Goal: Information Seeking & Learning: Learn about a topic

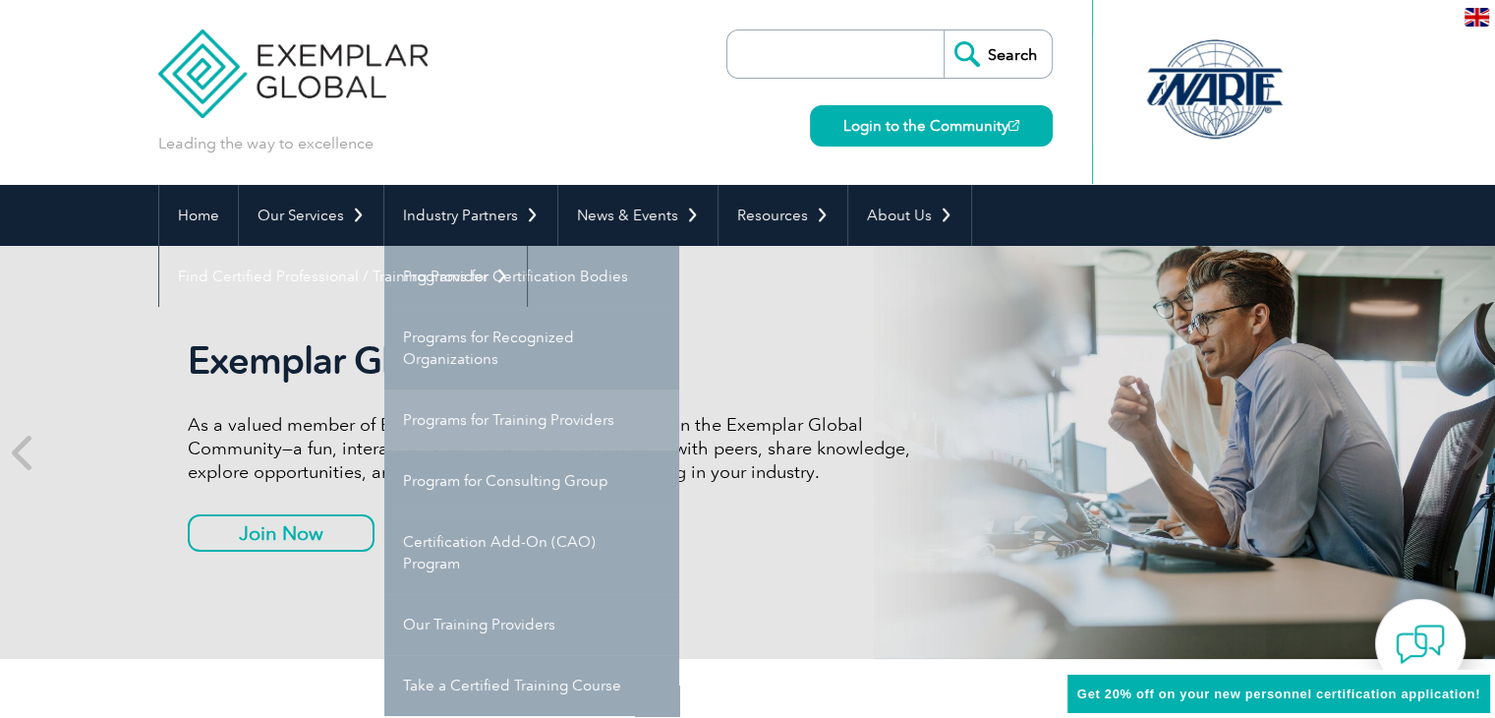
click at [507, 417] on link "Programs for Training Providers" at bounding box center [531, 419] width 295 height 61
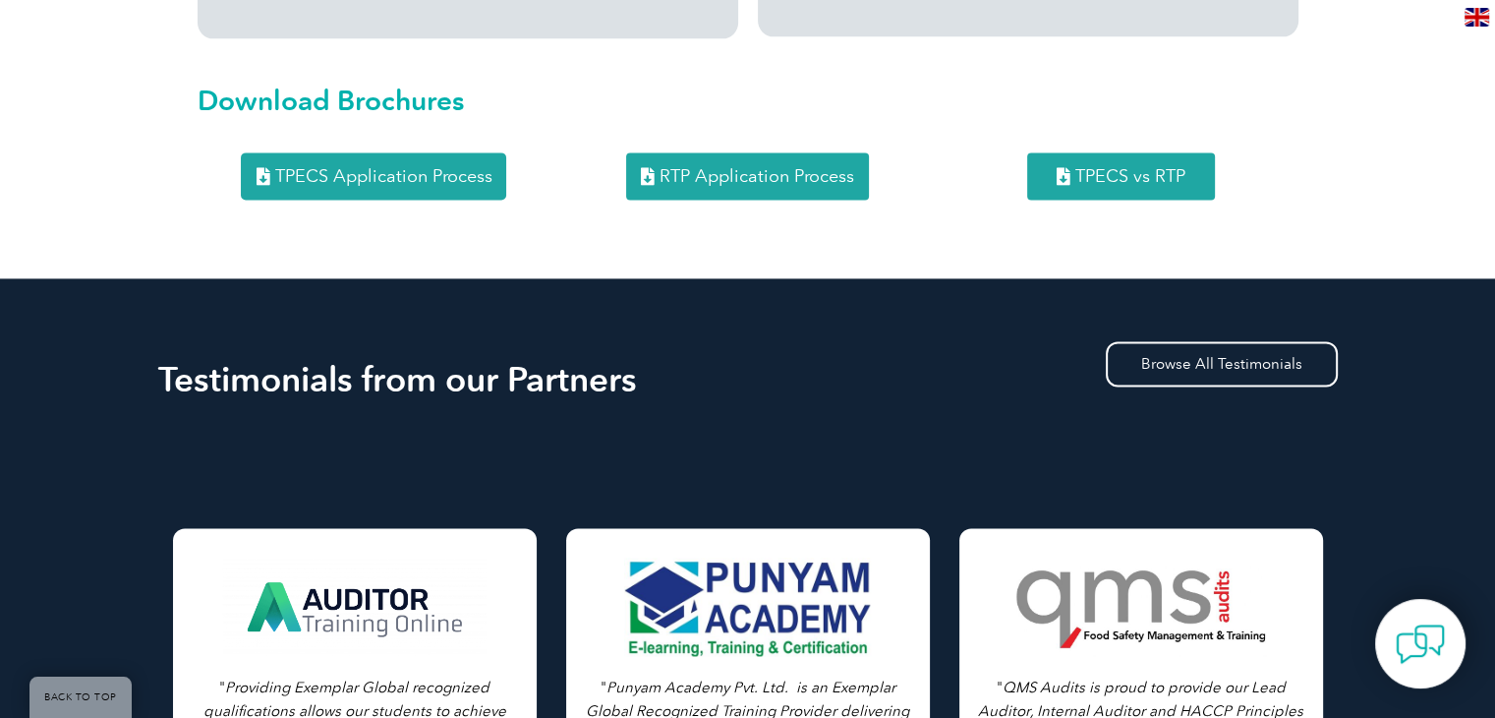
scroll to position [2633, 0]
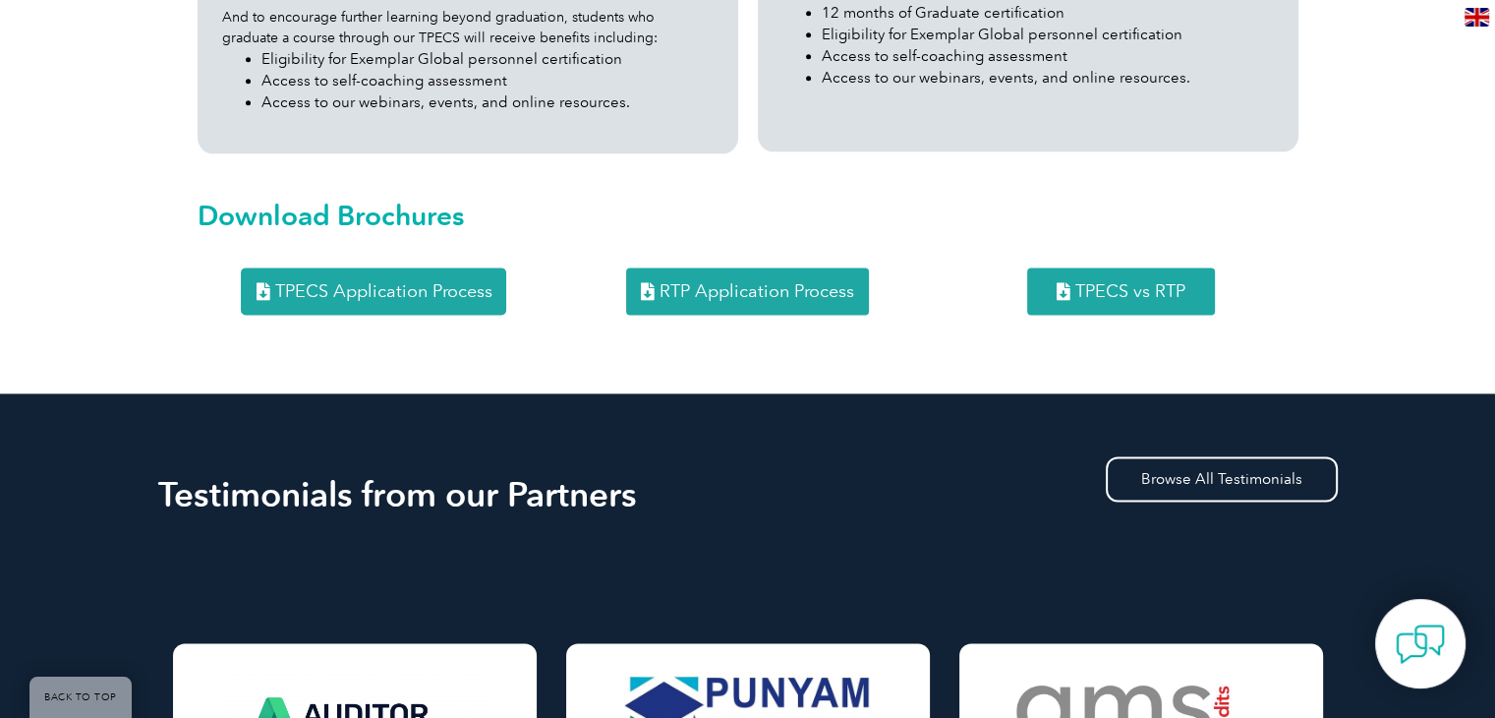
click at [755, 267] on link "RTP Application Process" at bounding box center [747, 290] width 243 height 47
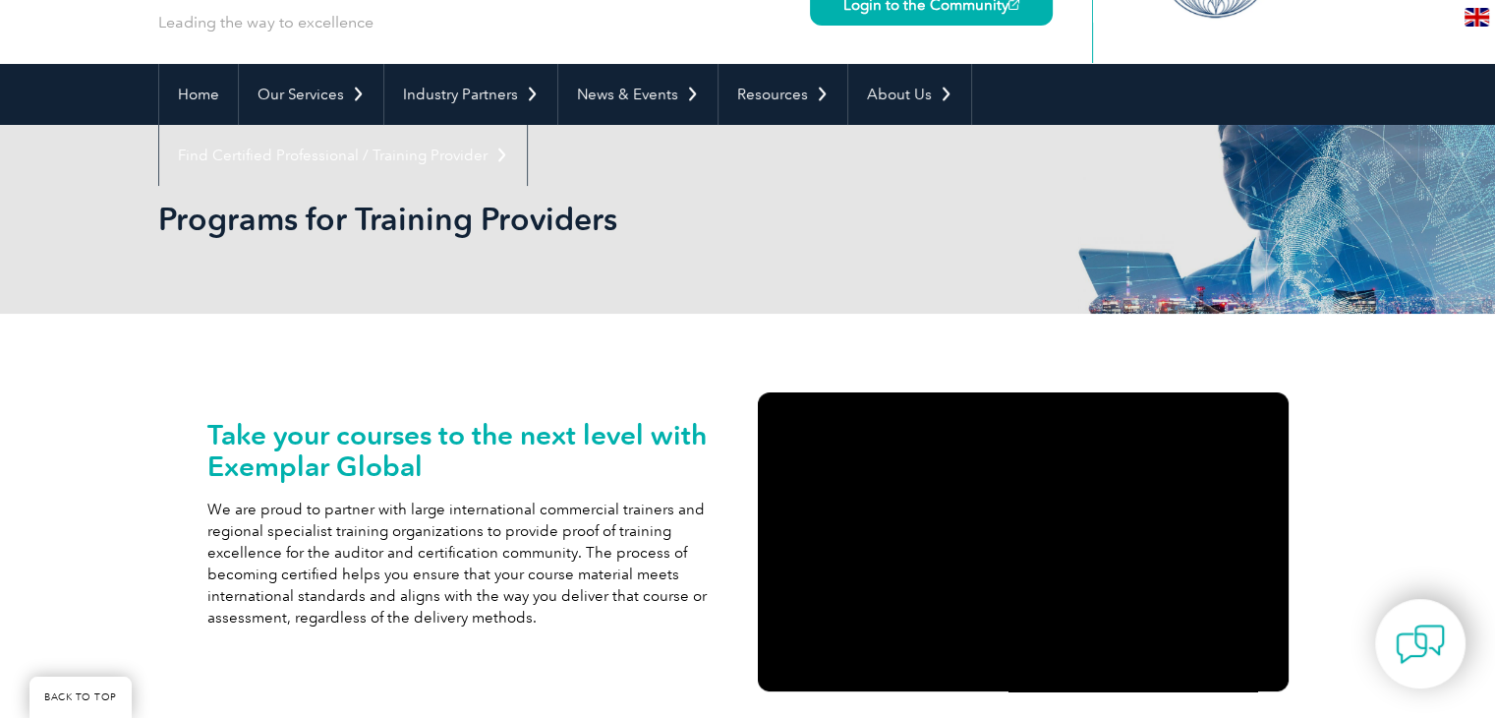
scroll to position [0, 0]
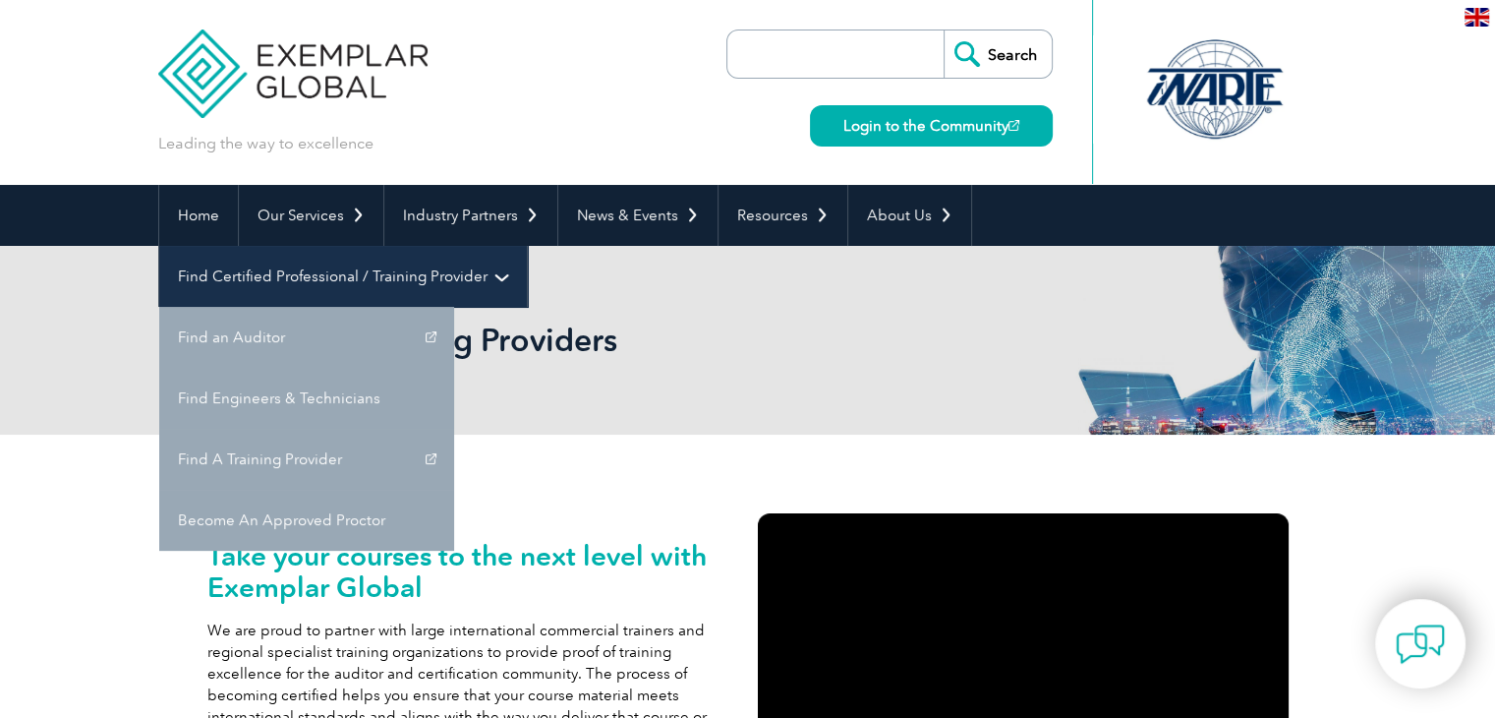
click at [527, 246] on link "Find Certified Professional / Training Provider" at bounding box center [343, 276] width 368 height 61
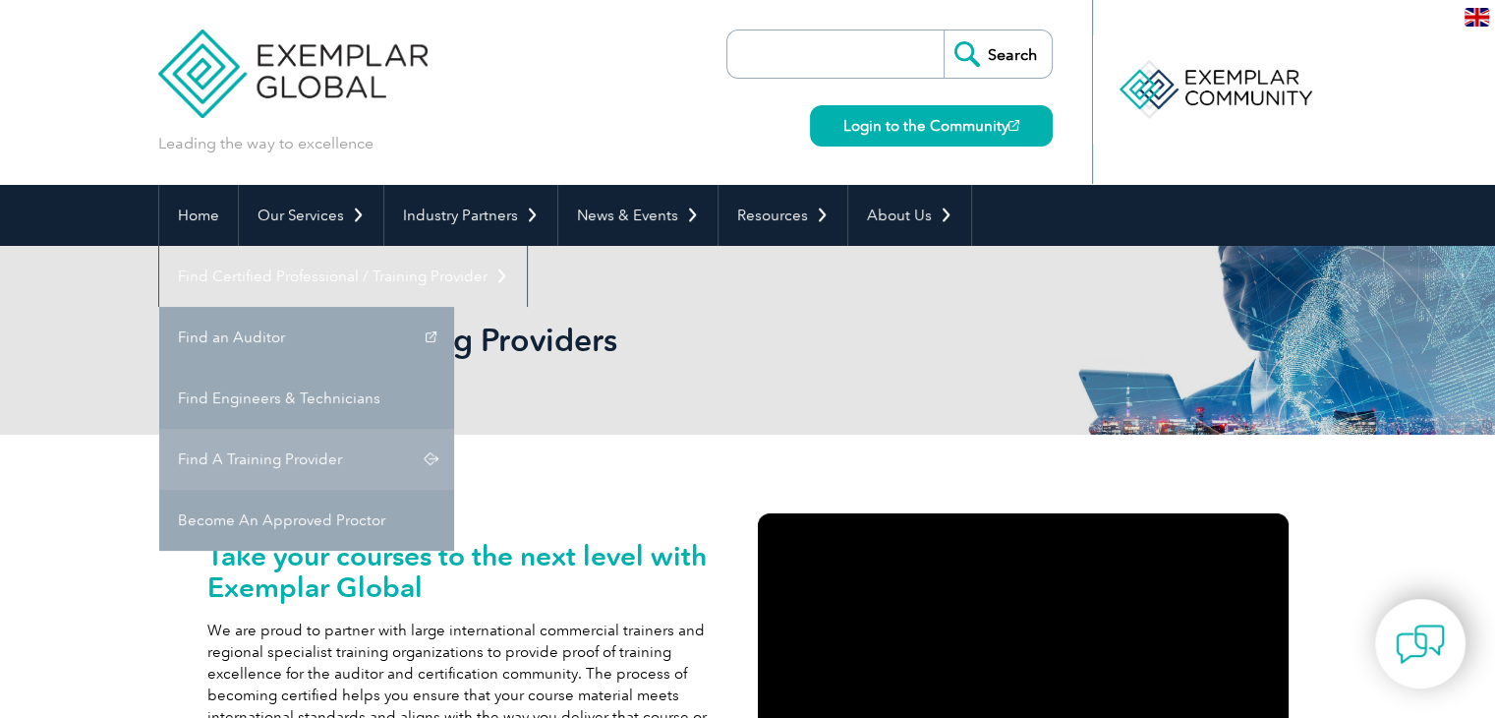
click at [454, 429] on link "Find A Training Provider" at bounding box center [306, 459] width 295 height 61
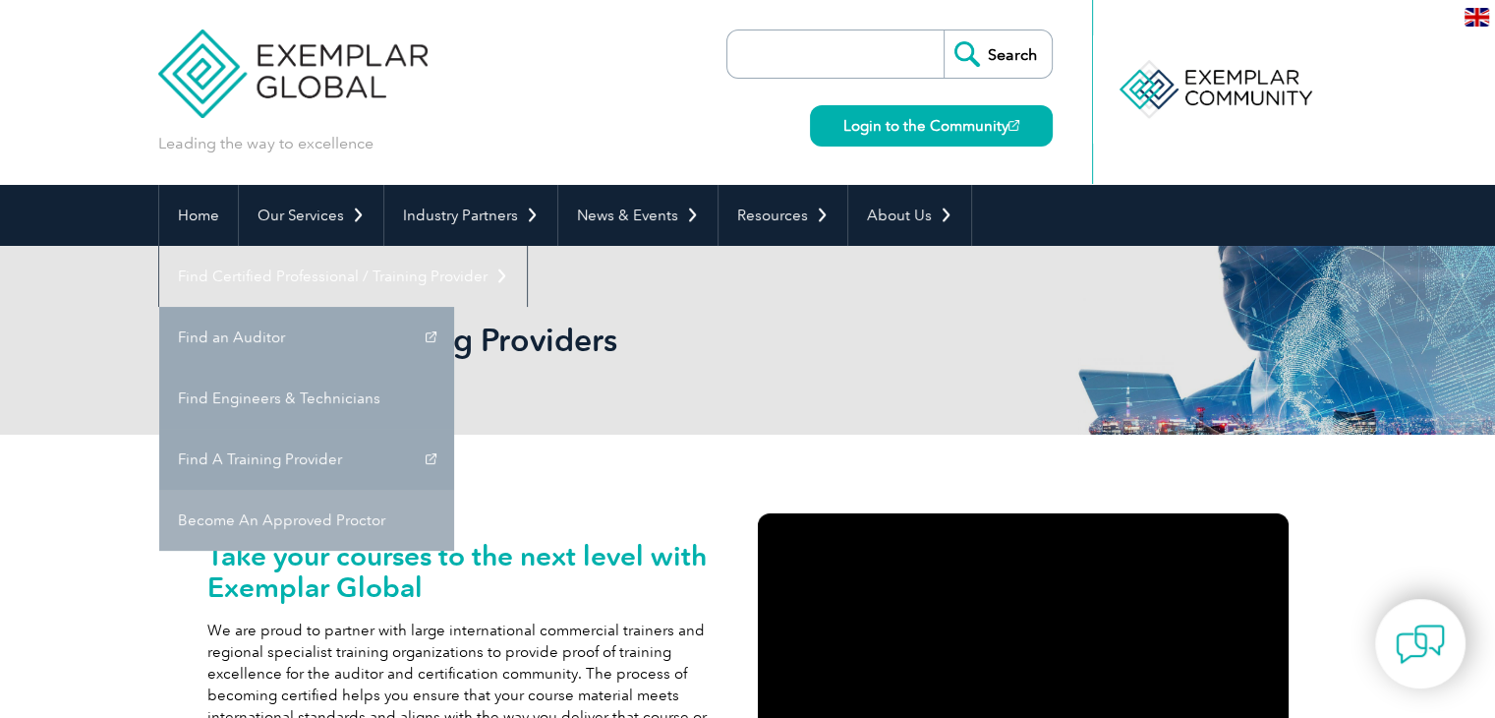
click at [454, 490] on link "Become An Approved Proctor" at bounding box center [306, 520] width 295 height 61
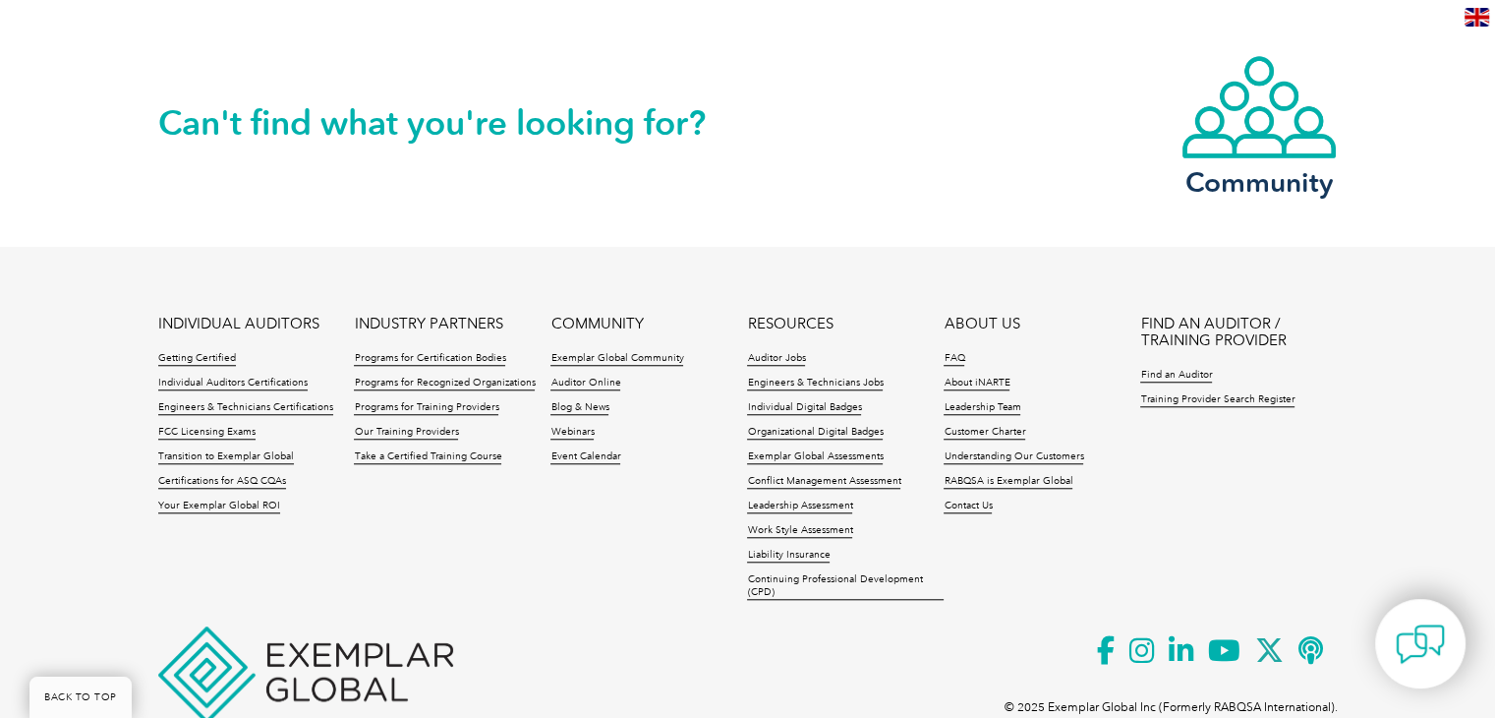
scroll to position [1666, 0]
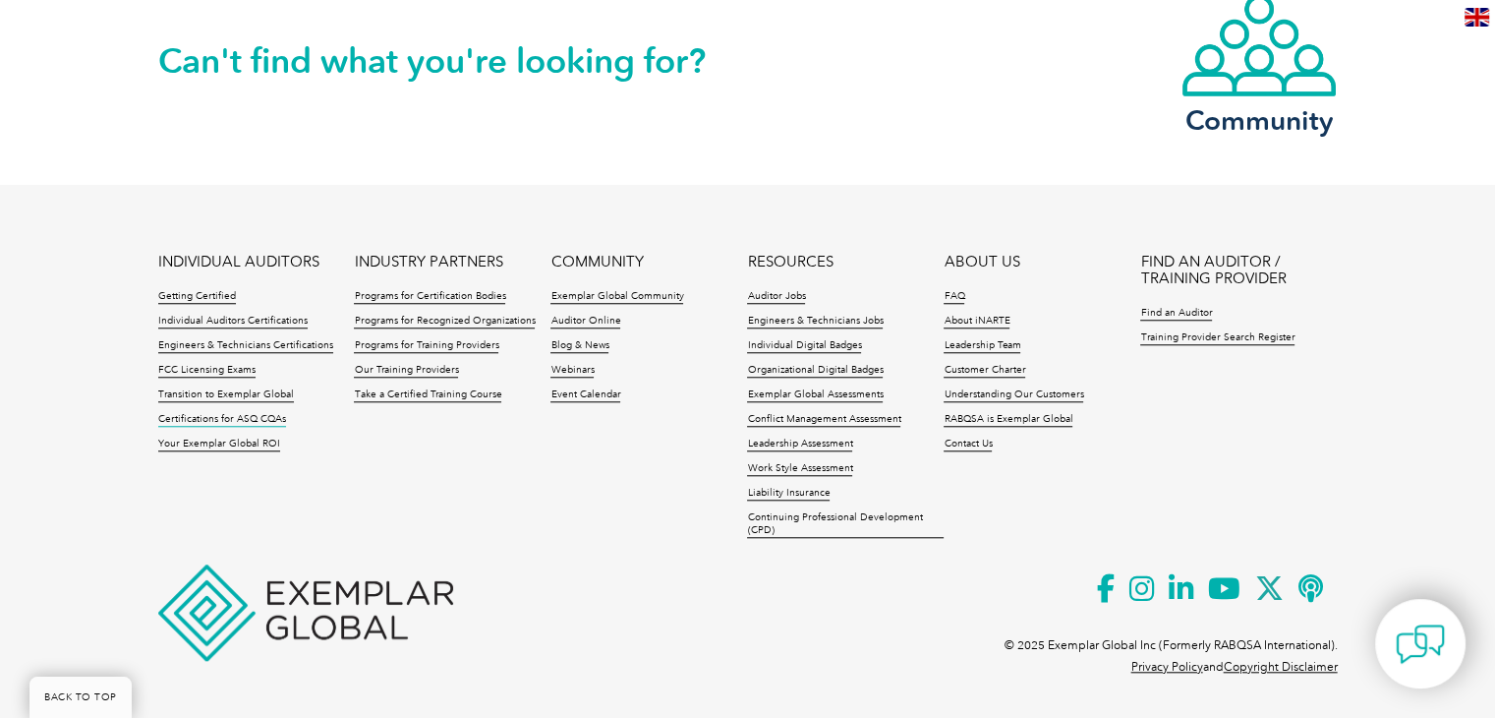
click at [256, 416] on link "Certifications for ASQ CQAs" at bounding box center [222, 420] width 128 height 14
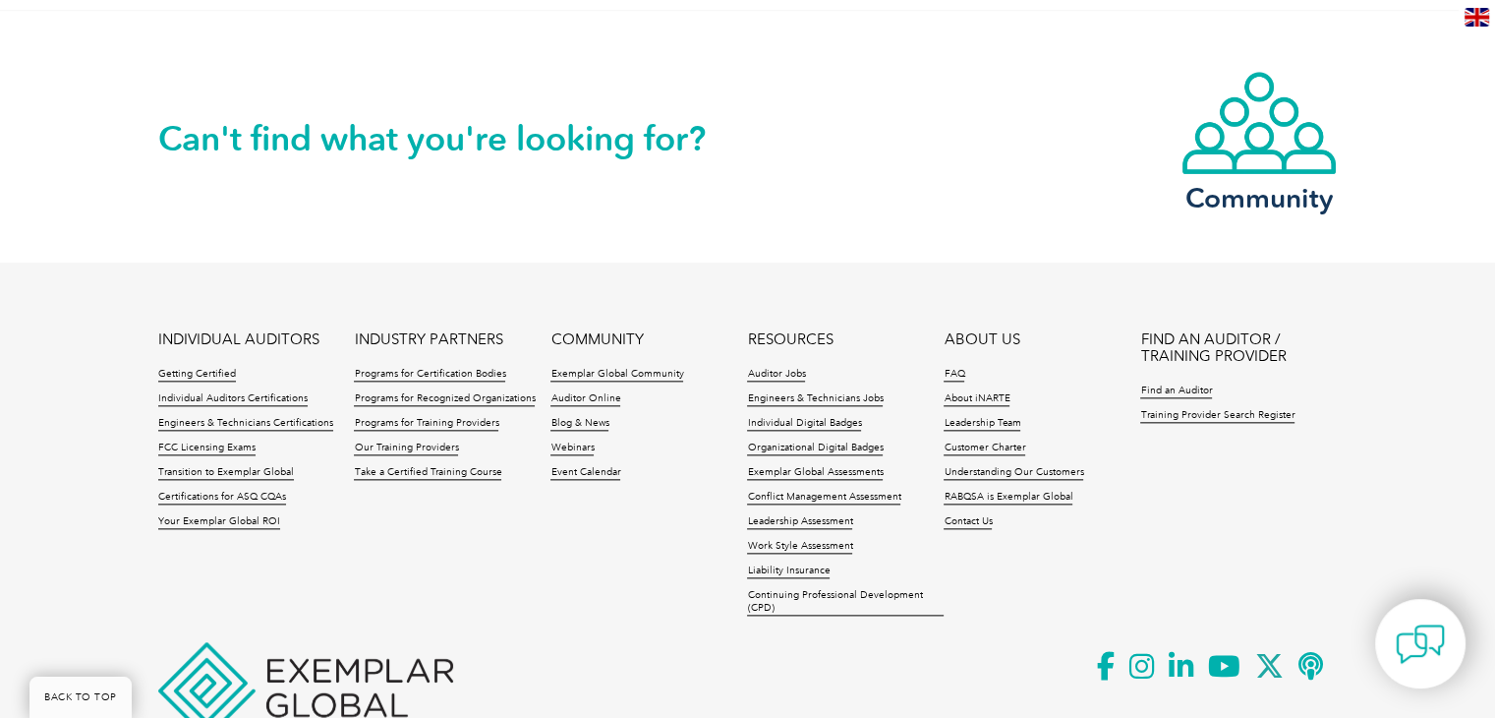
scroll to position [2226, 0]
